Goal: Information Seeking & Learning: Find specific fact

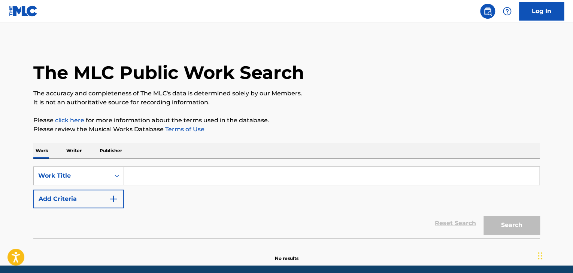
click at [165, 175] on input "Search Form" at bounding box center [331, 176] width 415 height 18
paste input "USAT21101340"
type input "USAT21101340"
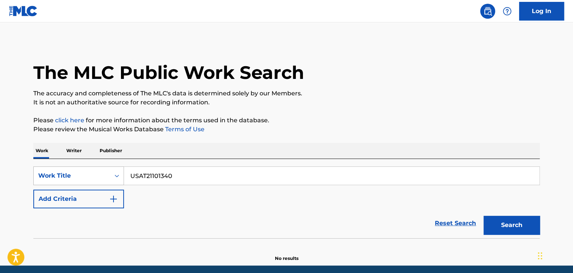
drag, startPoint x: 192, startPoint y: 173, endPoint x: 109, endPoint y: 175, distance: 83.1
click at [109, 175] on div "SearchWithCriteria035d6484-4321-42cb-93be-6990ca36bdb5 Work Title USAT21101340" at bounding box center [286, 176] width 506 height 19
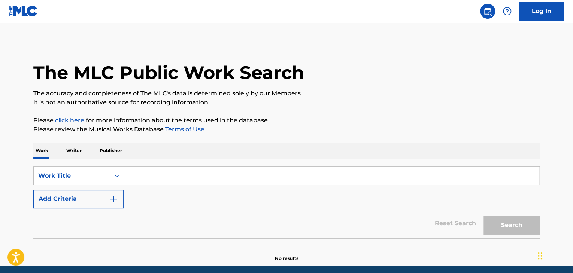
click at [76, 151] on p "Writer" at bounding box center [74, 151] width 20 height 16
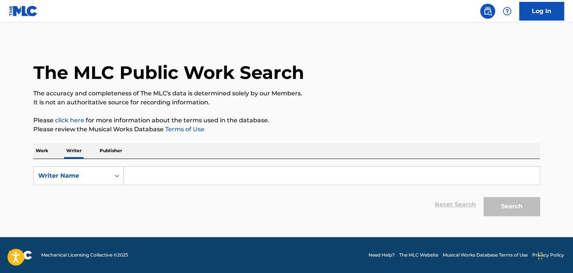
click at [46, 151] on p "Work" at bounding box center [41, 151] width 17 height 16
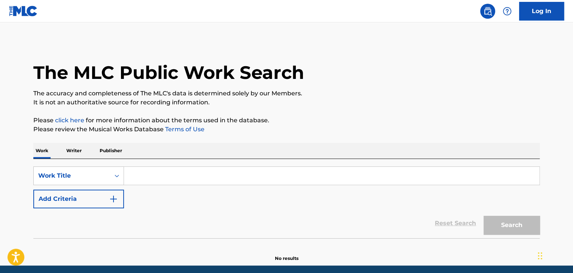
click at [146, 170] on input "Search Form" at bounding box center [331, 176] width 415 height 18
click at [291, 168] on input "Search Form" at bounding box center [331, 176] width 415 height 18
paste input "Colours"
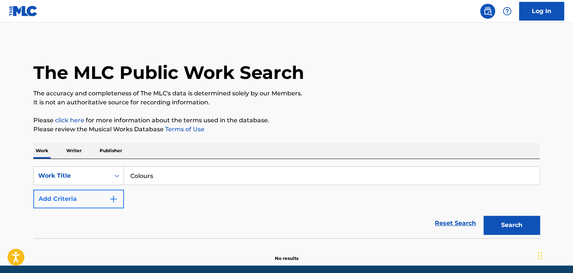
type input "Colours"
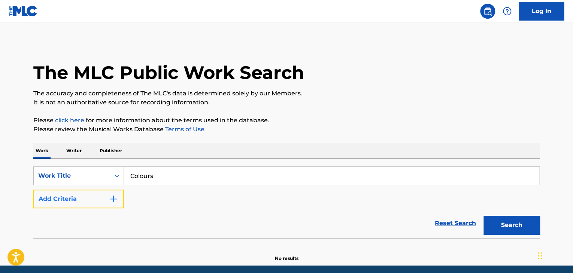
click at [115, 201] on img "Search Form" at bounding box center [113, 199] width 9 height 9
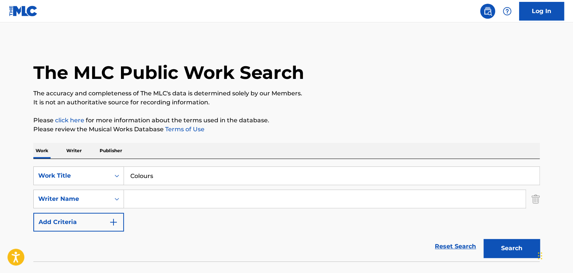
drag, startPoint x: 115, startPoint y: 201, endPoint x: 174, endPoint y: 199, distance: 59.2
click at [174, 199] on input "Search Form" at bounding box center [324, 199] width 401 height 18
click at [277, 200] on input "Search Form" at bounding box center [324, 199] width 401 height 18
paste input "Grouplove"
click at [526, 252] on button "Search" at bounding box center [511, 248] width 56 height 19
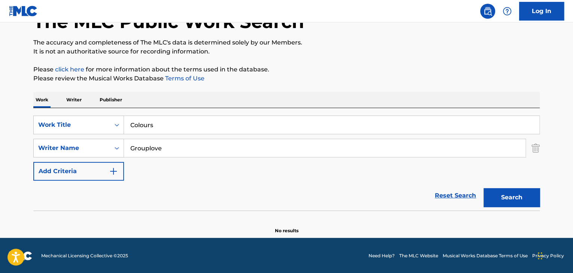
scroll to position [52, 0]
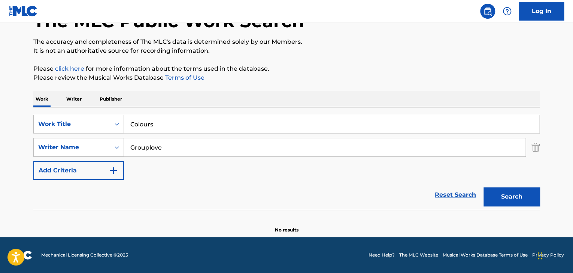
drag, startPoint x: 144, startPoint y: 149, endPoint x: 205, endPoint y: 149, distance: 61.4
click at [205, 149] on input "Grouplove" at bounding box center [324, 147] width 401 height 18
click at [180, 147] on input "Grouplove" at bounding box center [324, 147] width 401 height 18
drag, startPoint x: 180, startPoint y: 147, endPoint x: 126, endPoint y: 147, distance: 54.3
click at [126, 147] on input "Grouplove" at bounding box center [324, 147] width 401 height 18
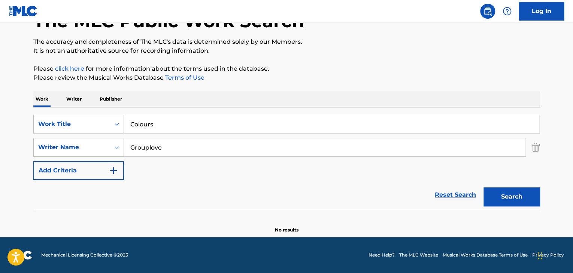
paste input "[PERSON_NAME]"
type input "[PERSON_NAME]"
click at [483, 188] on button "Search" at bounding box center [511, 197] width 56 height 19
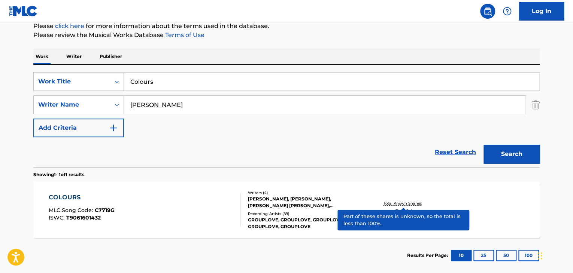
scroll to position [134, 0]
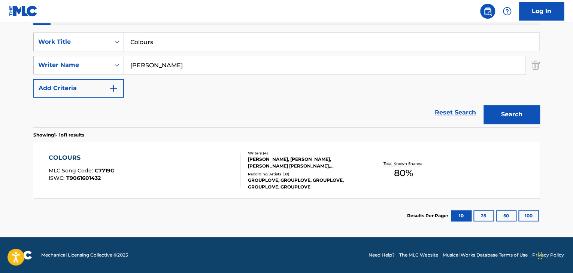
click at [253, 159] on div "[PERSON_NAME], [PERSON_NAME], [PERSON_NAME] [PERSON_NAME], [PERSON_NAME]" at bounding box center [304, 162] width 113 height 13
